Goal: Use online tool/utility: Utilize a website feature to perform a specific function

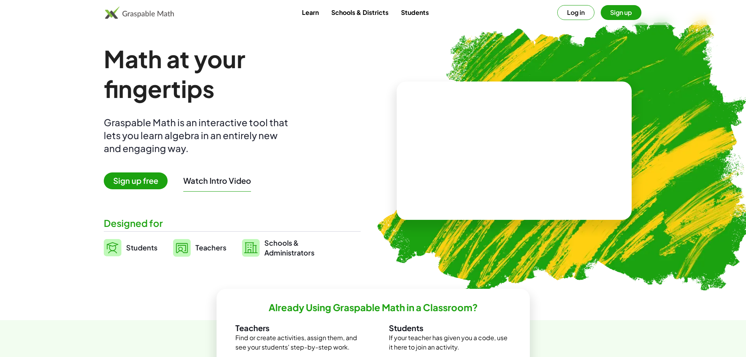
click at [578, 11] on button "Log in" at bounding box center [576, 12] width 37 height 15
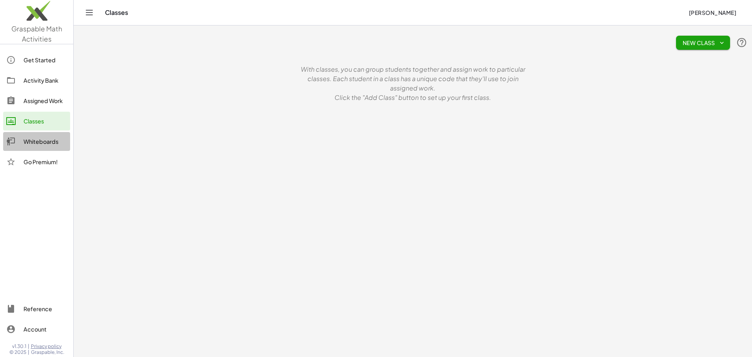
click at [34, 140] on div "Whiteboards" at bounding box center [45, 141] width 43 height 9
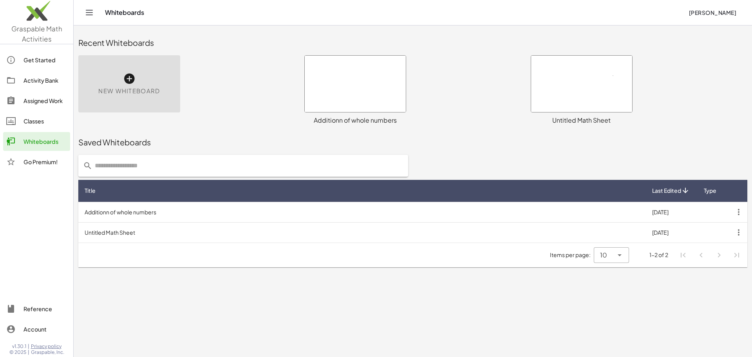
click at [353, 85] on div at bounding box center [355, 84] width 101 height 56
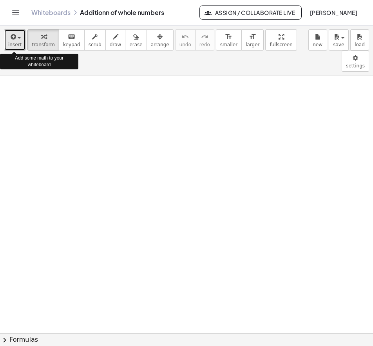
click at [18, 37] on span "button" at bounding box center [19, 38] width 3 height 2
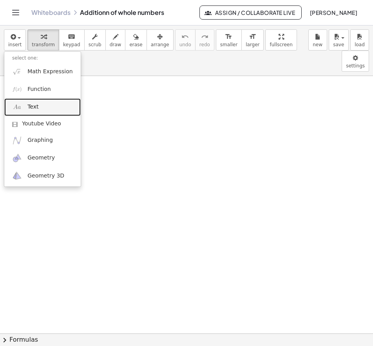
click at [32, 105] on span "Text" at bounding box center [32, 107] width 11 height 8
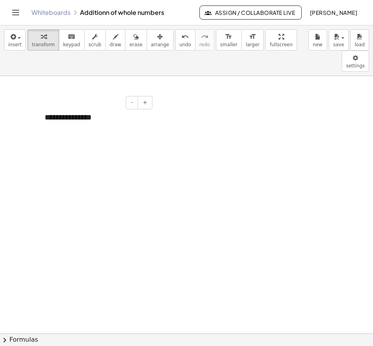
click at [69, 104] on div "**********" at bounding box center [96, 117] width 118 height 27
drag, startPoint x: 114, startPoint y: 99, endPoint x: 39, endPoint y: 92, distance: 75.1
click at [39, 104] on div "**********" at bounding box center [96, 117] width 118 height 27
click at [68, 38] on icon "keyboard" at bounding box center [71, 36] width 7 height 9
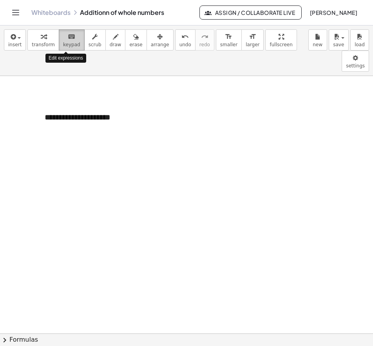
click at [63, 42] on span "keypad" at bounding box center [71, 44] width 17 height 5
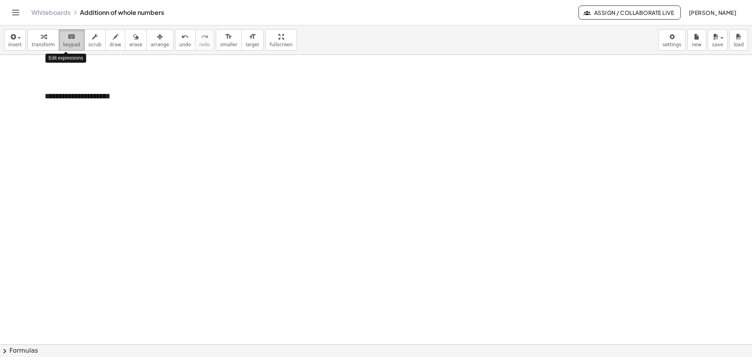
click at [68, 40] on icon "keyboard" at bounding box center [71, 36] width 7 height 9
click at [19, 37] on span "button" at bounding box center [19, 38] width 3 height 2
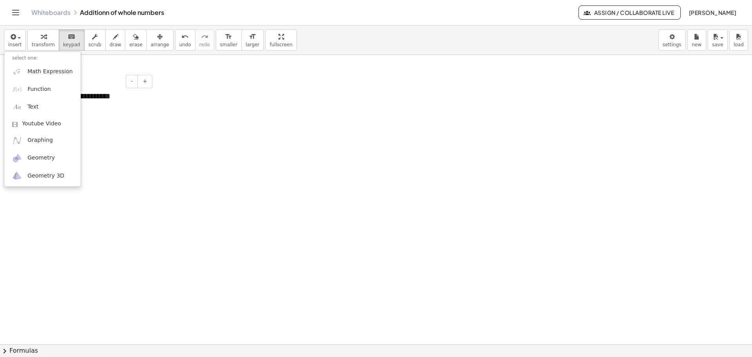
click at [110, 101] on div "**********" at bounding box center [96, 96] width 118 height 27
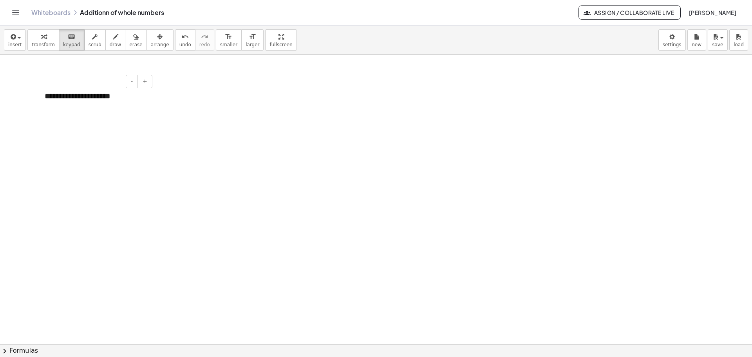
click at [120, 98] on div "**********" at bounding box center [96, 96] width 118 height 27
click at [225, 36] on icon "format_size" at bounding box center [228, 36] width 7 height 9
click at [249, 36] on icon "format_size" at bounding box center [252, 36] width 7 height 9
click at [157, 38] on icon "button" at bounding box center [159, 36] width 5 height 9
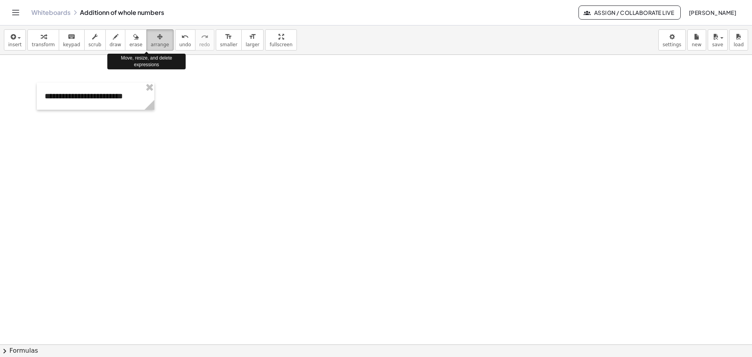
click at [157, 38] on icon "button" at bounding box center [159, 36] width 5 height 9
click at [133, 36] on icon "button" at bounding box center [135, 36] width 5 height 9
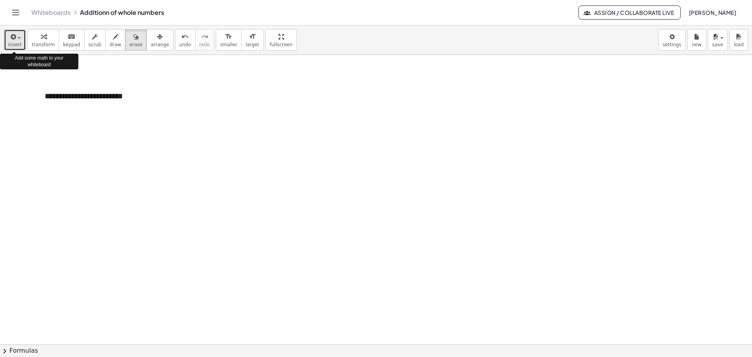
click at [16, 35] on span "button" at bounding box center [17, 37] width 2 height 5
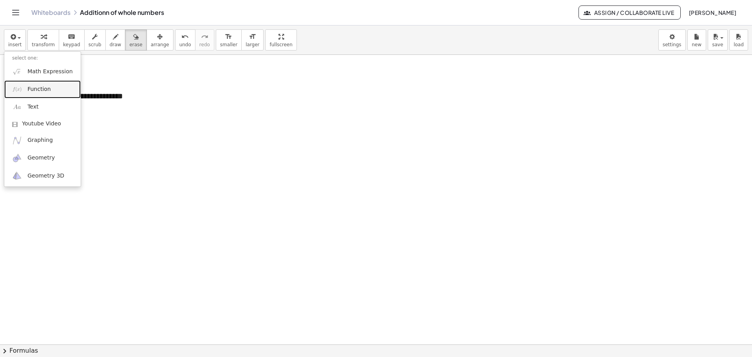
click at [42, 89] on span "Function" at bounding box center [39, 89] width 24 height 8
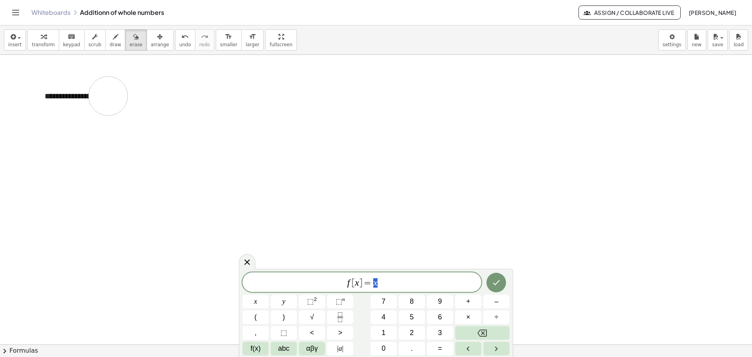
click at [108, 96] on div at bounding box center [376, 344] width 752 height 579
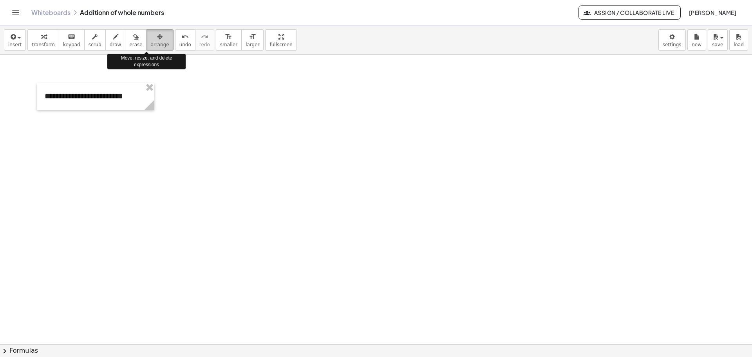
click at [157, 37] on icon "button" at bounding box center [159, 36] width 5 height 9
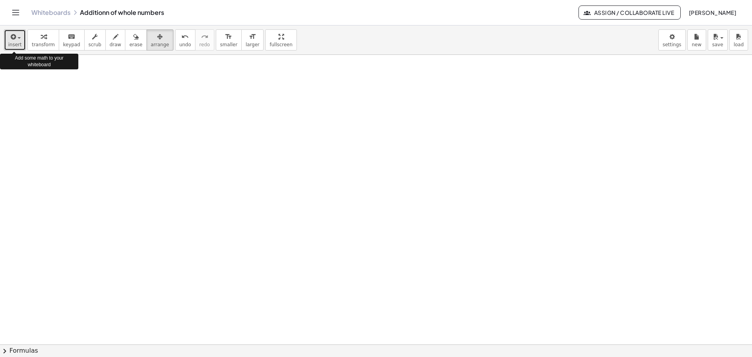
click at [16, 36] on span "button" at bounding box center [17, 37] width 2 height 5
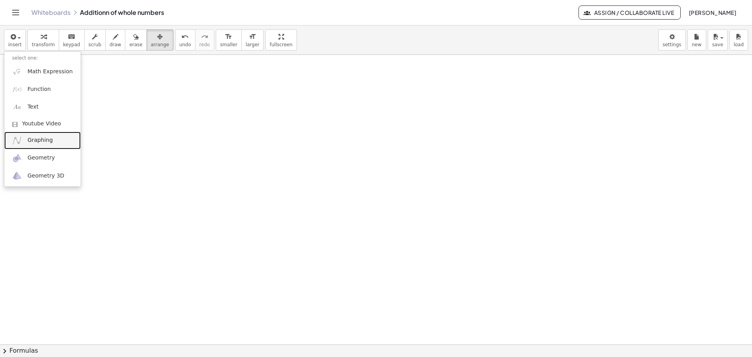
click at [40, 137] on span "Graphing" at bounding box center [39, 140] width 25 height 8
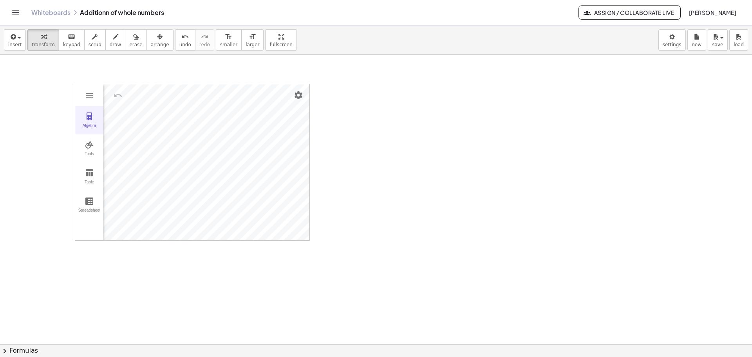
click at [86, 118] on img "Graphing Calculator" at bounding box center [89, 116] width 9 height 9
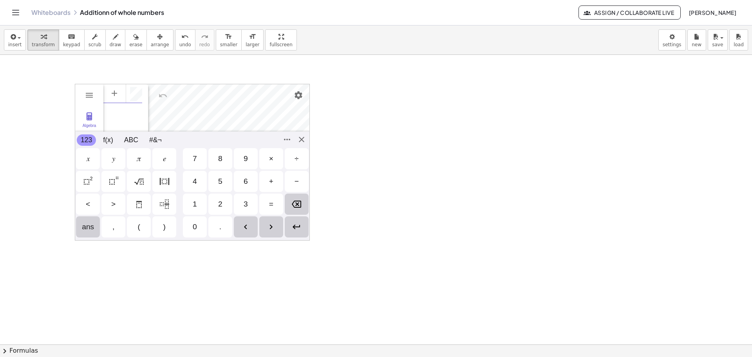
click at [82, 234] on div "Algebra Tools Table Spreadsheet GeoGebra Graphing Calculator Basic Tools Move P…" at bounding box center [192, 162] width 235 height 157
click at [391, 126] on div at bounding box center [376, 344] width 752 height 579
click at [300, 139] on div "Algebra Tools Table Spreadsheet GeoGebra Graphing Calculator Basic Tools Move P…" at bounding box center [192, 162] width 235 height 157
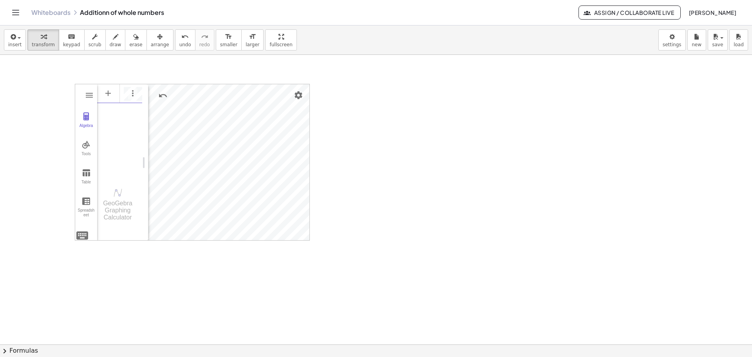
scroll to position [0, 0]
click at [83, 115] on img "Graphing Calculator" at bounding box center [86, 116] width 9 height 9
click at [90, 91] on img "Graphing Calculator" at bounding box center [89, 95] width 9 height 9
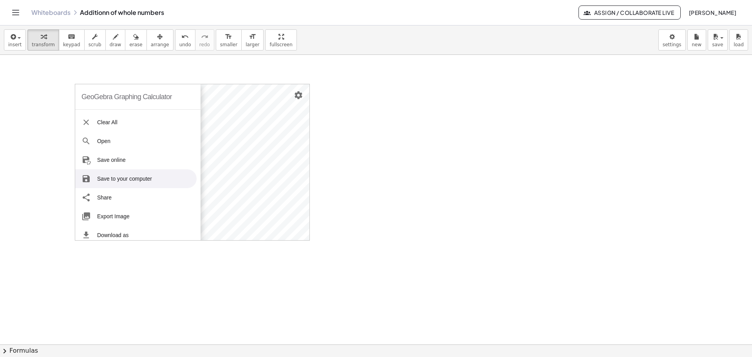
click at [310, 103] on div at bounding box center [376, 344] width 752 height 579
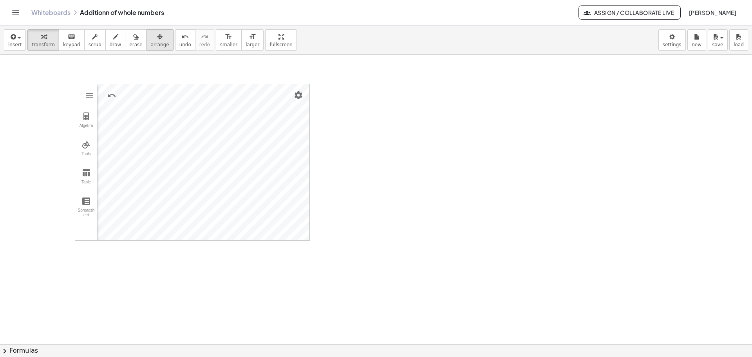
click at [157, 37] on icon "button" at bounding box center [159, 36] width 5 height 9
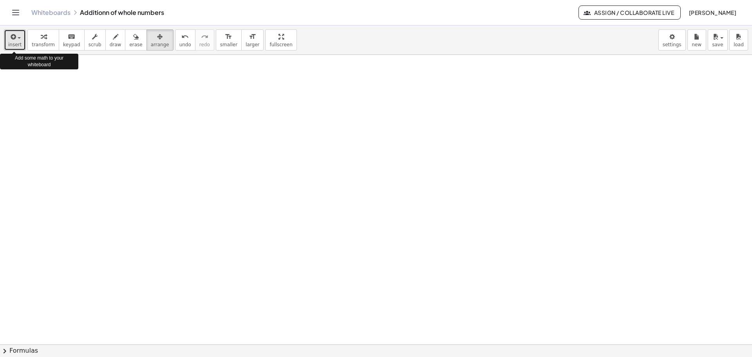
click at [16, 36] on span "button" at bounding box center [17, 37] width 2 height 5
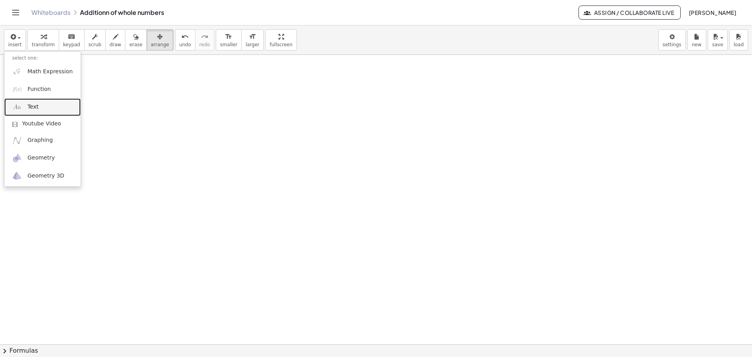
click at [31, 103] on link "Text" at bounding box center [42, 107] width 76 height 18
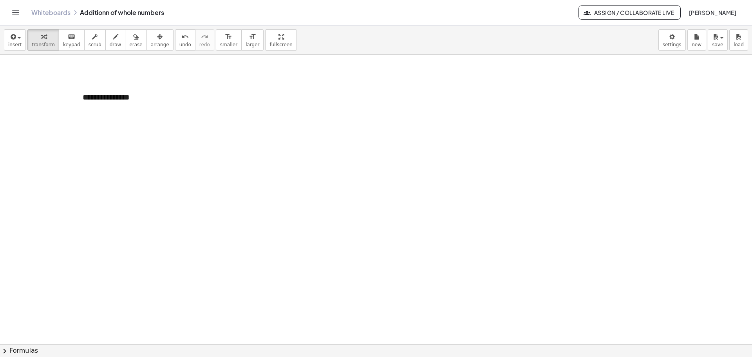
click at [232, 158] on div at bounding box center [376, 344] width 752 height 579
click at [114, 97] on div "**********" at bounding box center [134, 97] width 118 height 27
click at [157, 36] on icon "button" at bounding box center [159, 36] width 5 height 9
click at [16, 35] on span "button" at bounding box center [17, 37] width 2 height 5
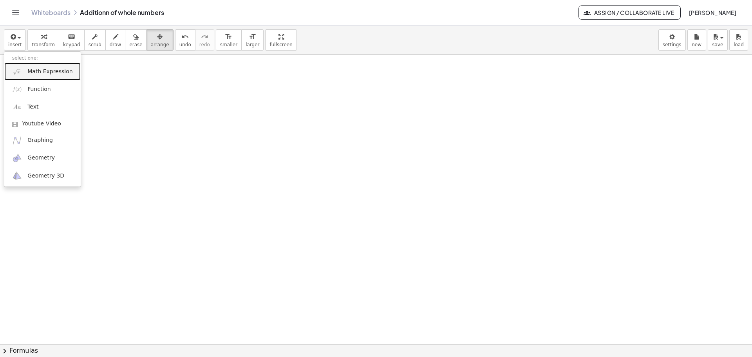
click at [49, 70] on span "Math Expression" at bounding box center [49, 72] width 45 height 8
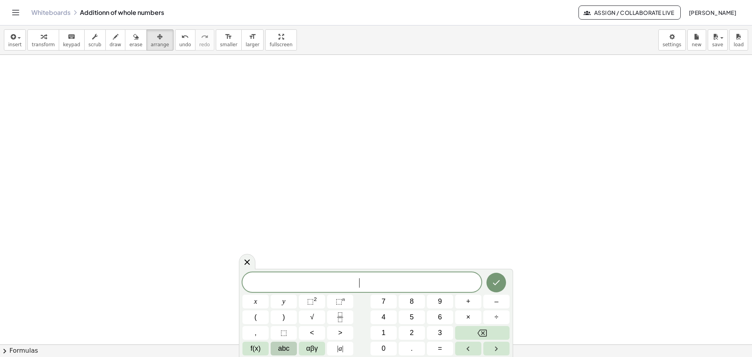
click at [282, 347] on span "abc" at bounding box center [283, 348] width 11 height 11
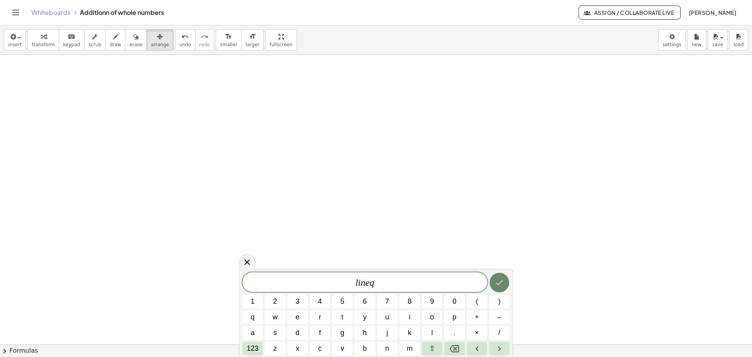
click at [496, 279] on icon "Done" at bounding box center [499, 282] width 9 height 9
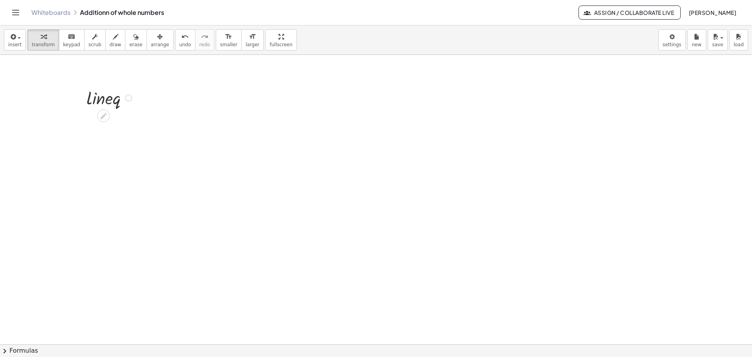
click at [109, 100] on div at bounding box center [111, 97] width 56 height 23
click at [130, 97] on div at bounding box center [128, 97] width 7 height 7
click at [175, 96] on span "Copy line as LaTeX" at bounding box center [168, 97] width 47 height 6
click at [129, 99] on div "Copied done" at bounding box center [128, 97] width 7 height 7
click at [110, 92] on div at bounding box center [111, 97] width 56 height 23
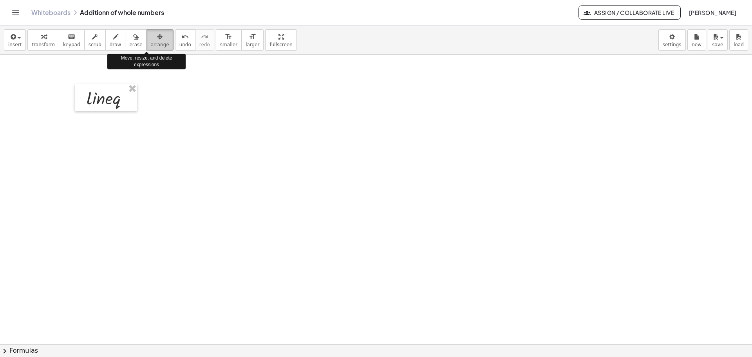
click at [157, 40] on icon "button" at bounding box center [159, 36] width 5 height 9
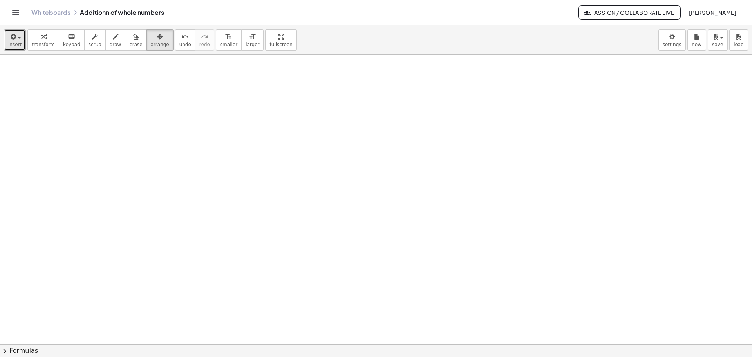
click at [16, 35] on span "button" at bounding box center [17, 37] width 2 height 5
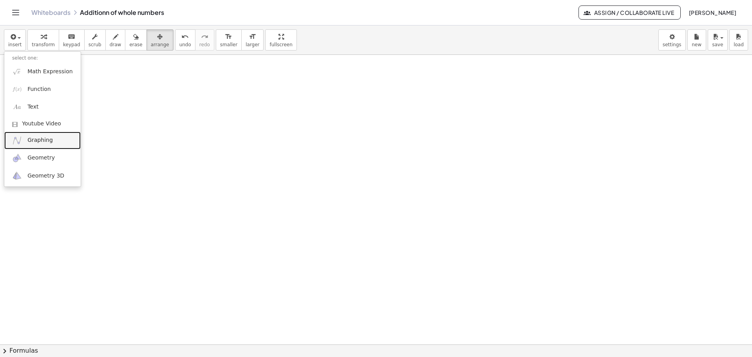
click at [39, 139] on span "Graphing" at bounding box center [39, 140] width 25 height 8
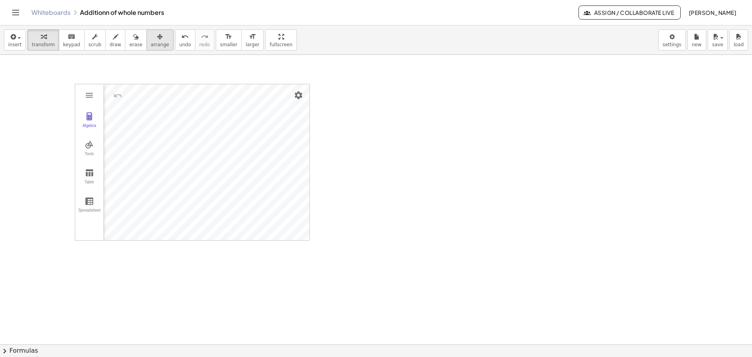
click at [157, 39] on icon "button" at bounding box center [159, 36] width 5 height 9
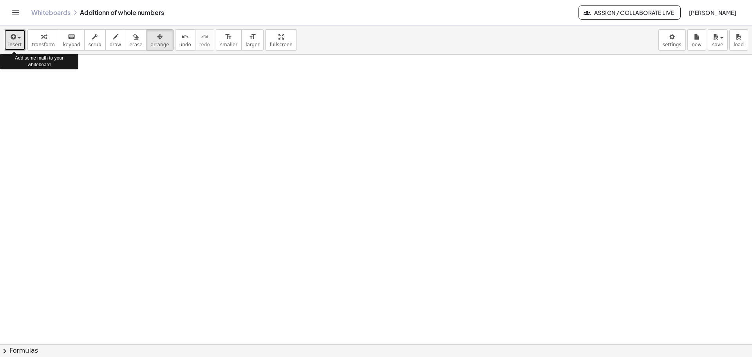
click at [18, 34] on div "button" at bounding box center [14, 36] width 13 height 9
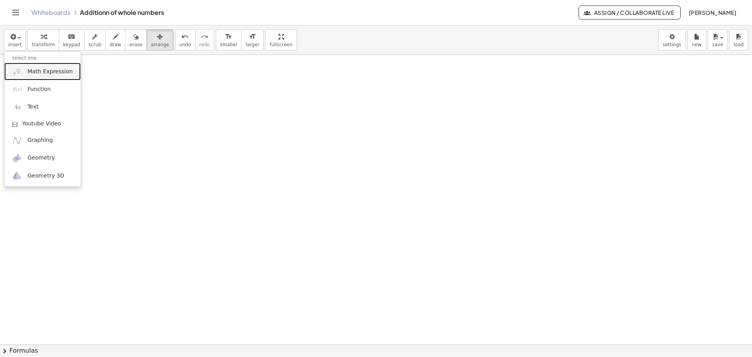
click at [44, 70] on span "Math Expression" at bounding box center [49, 72] width 45 height 8
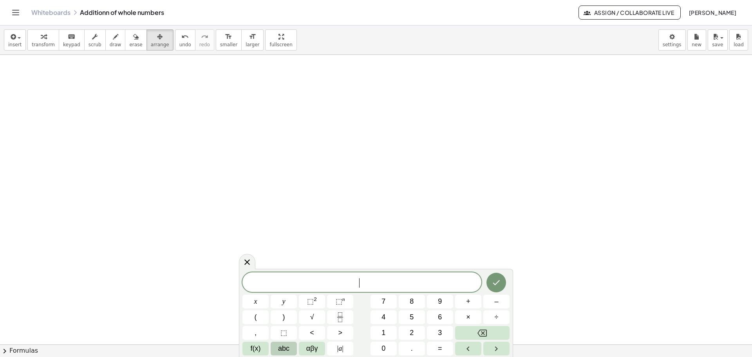
click at [285, 346] on span "abc" at bounding box center [283, 348] width 11 height 11
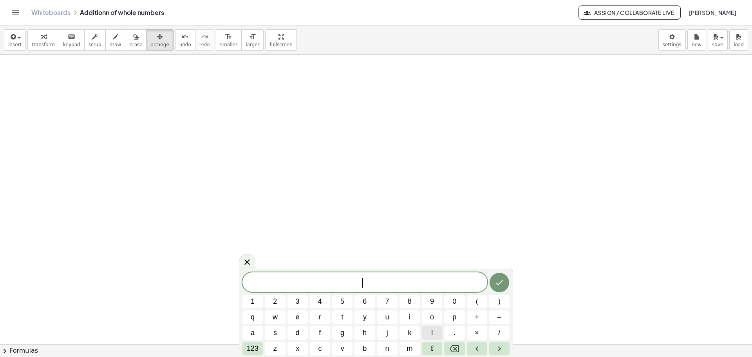
click at [428, 331] on button "l" at bounding box center [432, 333] width 20 height 14
click at [405, 312] on button "i" at bounding box center [410, 317] width 20 height 14
click at [386, 347] on span "n" at bounding box center [388, 348] width 4 height 11
click at [295, 316] on button "e" at bounding box center [298, 317] width 20 height 14
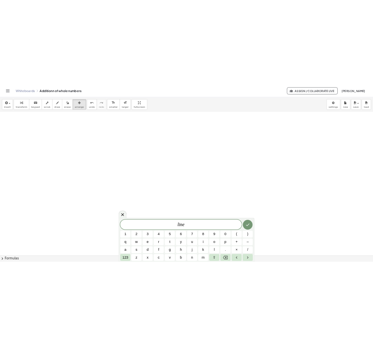
scroll to position [76, 0]
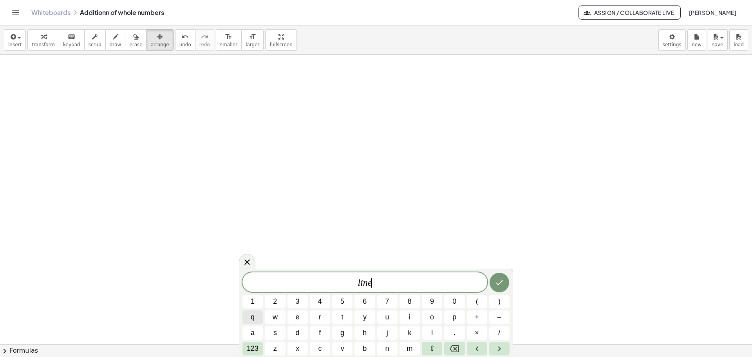
click at [250, 316] on button "q" at bounding box center [253, 317] width 20 height 14
click at [458, 346] on icon "Backspace" at bounding box center [454, 348] width 9 height 9
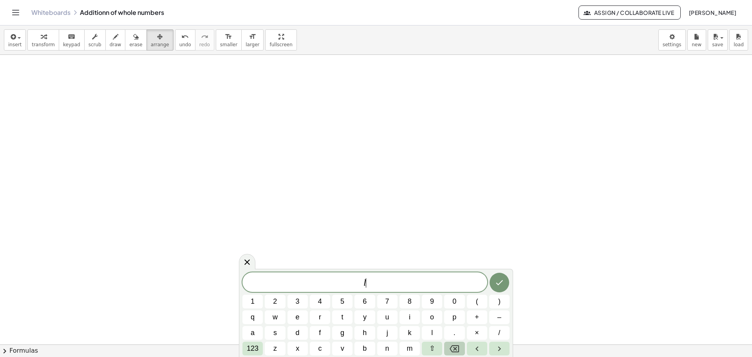
click at [458, 346] on icon "Backspace" at bounding box center [454, 348] width 9 height 9
click at [248, 260] on icon at bounding box center [247, 261] width 9 height 9
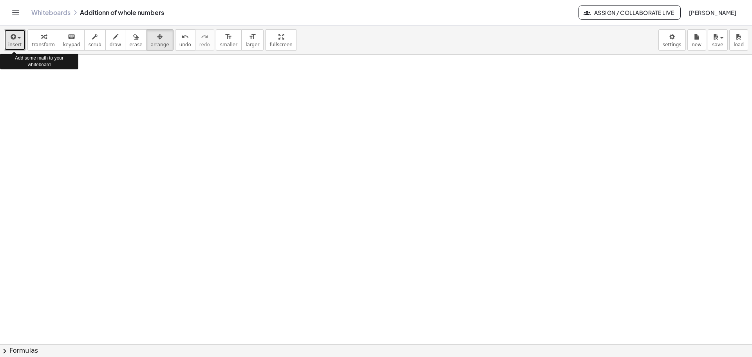
click at [17, 37] on div "button" at bounding box center [14, 36] width 13 height 9
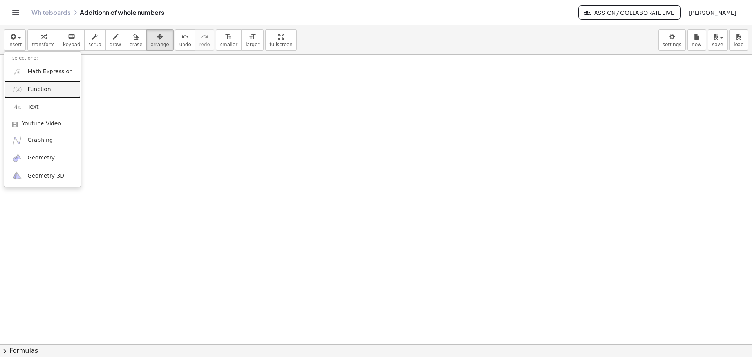
click at [37, 90] on span "Function" at bounding box center [39, 89] width 24 height 8
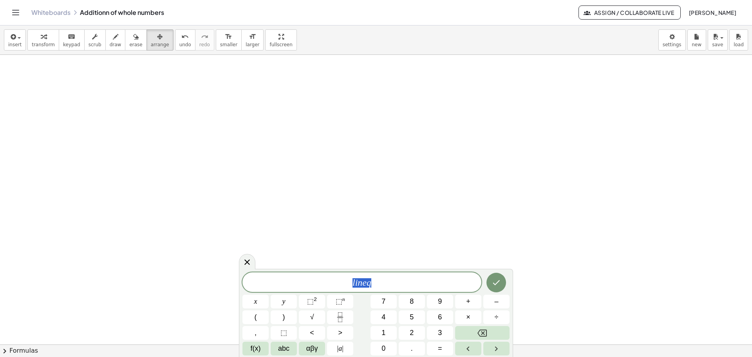
drag, startPoint x: 375, startPoint y: 283, endPoint x: 333, endPoint y: 278, distance: 42.1
click at [333, 278] on span "l i n e q" at bounding box center [362, 282] width 239 height 11
click at [339, 313] on icon "Fraction" at bounding box center [340, 317] width 10 height 10
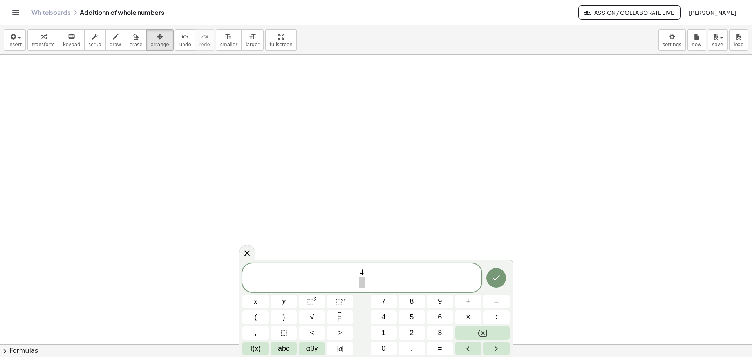
click at [362, 284] on span at bounding box center [362, 282] width 6 height 11
click at [498, 277] on icon "Done" at bounding box center [496, 277] width 7 height 5
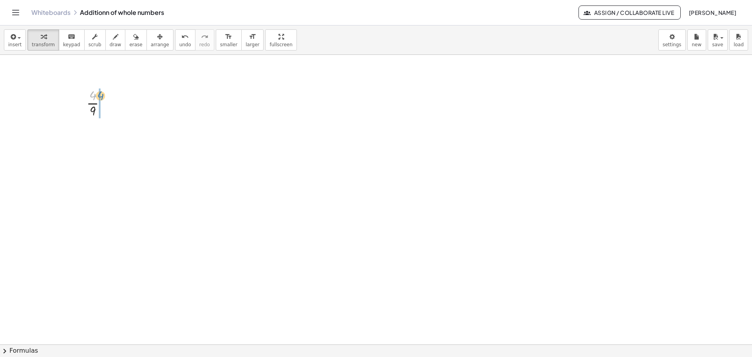
click at [98, 99] on div at bounding box center [100, 103] width 34 height 34
click at [181, 36] on icon "undo" at bounding box center [184, 36] width 7 height 9
click at [16, 38] on span "button" at bounding box center [17, 37] width 2 height 5
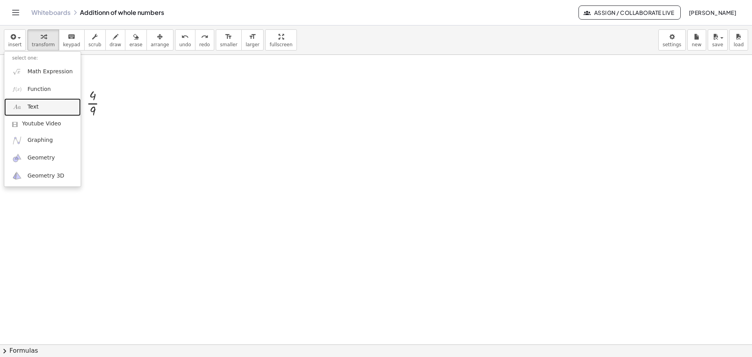
click at [28, 103] on link "Text" at bounding box center [42, 107] width 76 height 18
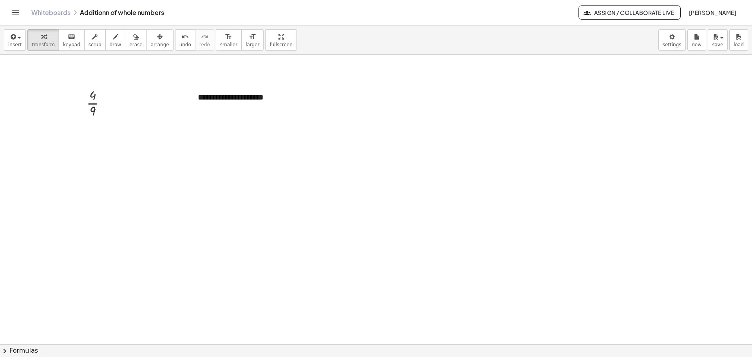
click at [339, 181] on div at bounding box center [376, 268] width 752 height 579
click at [229, 99] on div "**********" at bounding box center [249, 97] width 118 height 27
drag, startPoint x: 261, startPoint y: 86, endPoint x: 210, endPoint y: 96, distance: 51.9
click at [210, 96] on div "**********" at bounding box center [249, 97] width 118 height 27
click at [225, 95] on div "**********" at bounding box center [249, 97] width 118 height 27
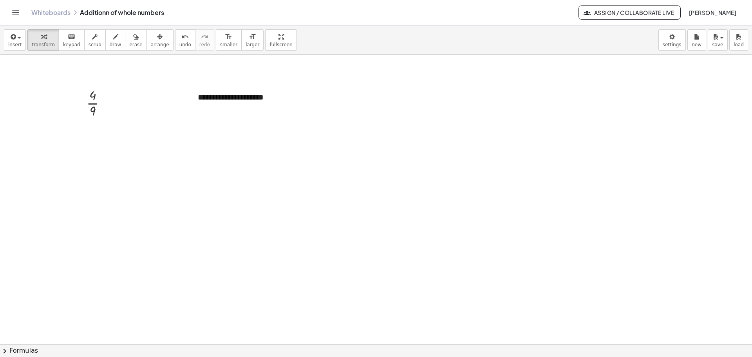
click at [334, 140] on div at bounding box center [376, 268] width 752 height 579
click at [273, 101] on div "**********" at bounding box center [249, 97] width 118 height 27
click at [299, 91] on div "**********" at bounding box center [249, 97] width 118 height 27
click at [157, 36] on icon "button" at bounding box center [159, 36] width 5 height 9
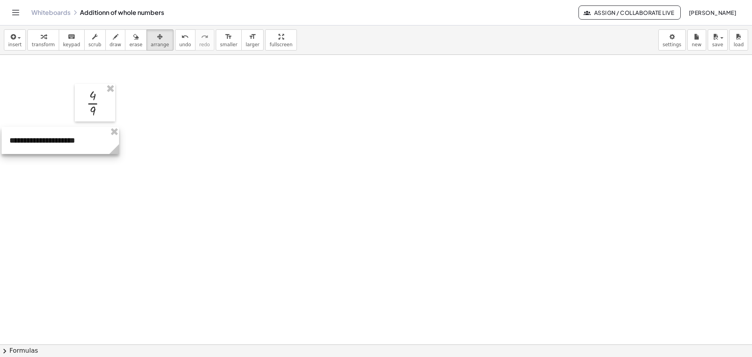
drag, startPoint x: 282, startPoint y: 94, endPoint x: 102, endPoint y: 113, distance: 180.9
click at [94, 135] on div at bounding box center [61, 140] width 118 height 27
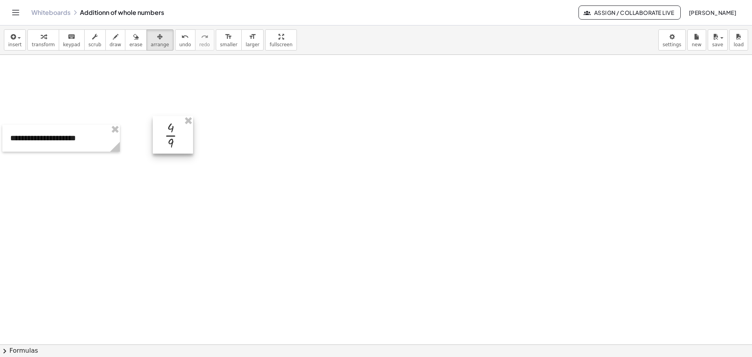
drag, startPoint x: 102, startPoint y: 103, endPoint x: 181, endPoint y: 135, distance: 84.7
click at [181, 135] on div at bounding box center [173, 135] width 40 height 38
drag, startPoint x: 95, startPoint y: 143, endPoint x: 165, endPoint y: 138, distance: 70.3
click at [154, 141] on div "**********" at bounding box center [376, 268] width 752 height 579
click at [174, 134] on div at bounding box center [173, 135] width 40 height 38
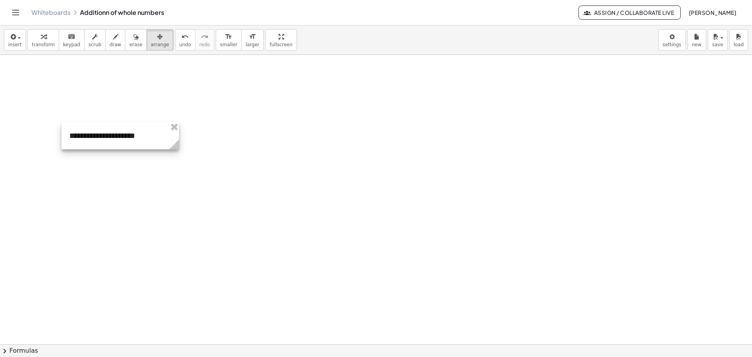
click at [142, 135] on div at bounding box center [121, 135] width 118 height 27
click at [16, 38] on span "button" at bounding box center [17, 37] width 2 height 5
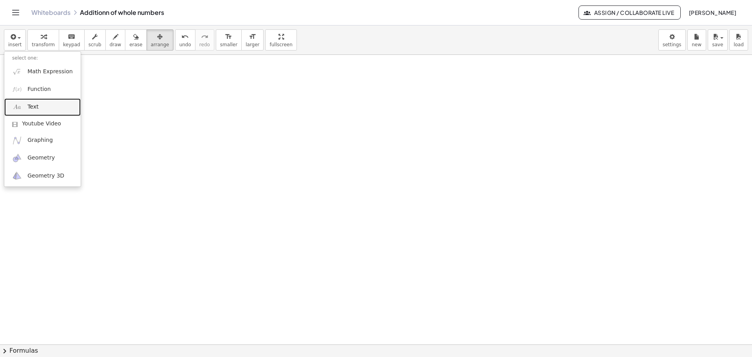
click at [27, 106] on span "Text" at bounding box center [32, 107] width 11 height 8
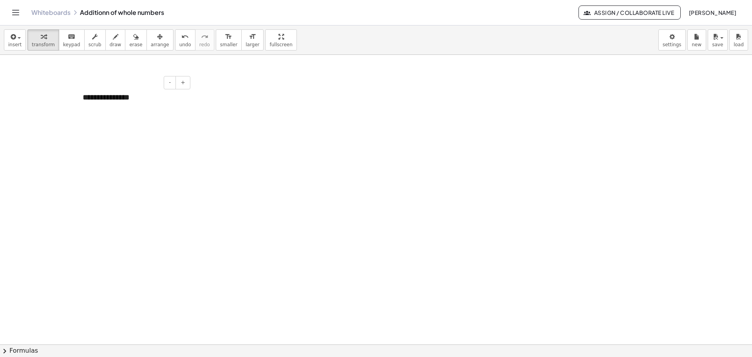
click at [140, 97] on div "**********" at bounding box center [134, 97] width 118 height 27
click at [157, 38] on icon "button" at bounding box center [159, 36] width 5 height 9
